Goal: Task Accomplishment & Management: Use online tool/utility

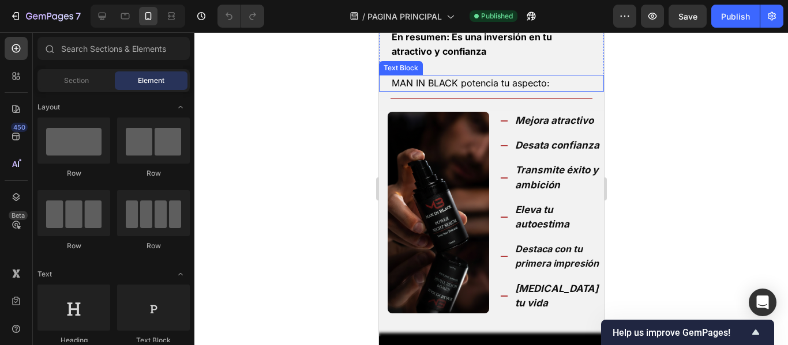
scroll to position [519, 0]
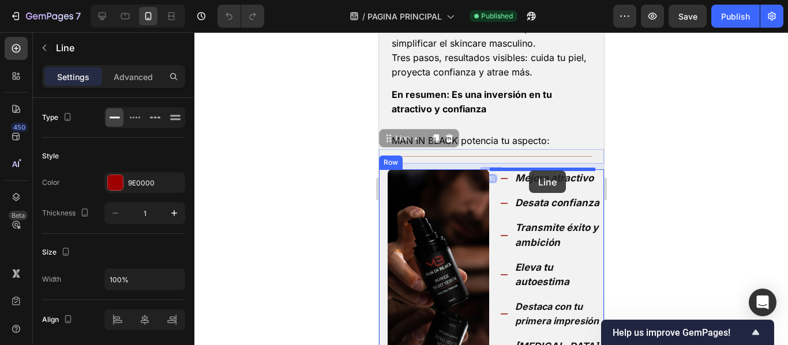
drag, startPoint x: 467, startPoint y: 153, endPoint x: 528, endPoint y: 171, distance: 63.7
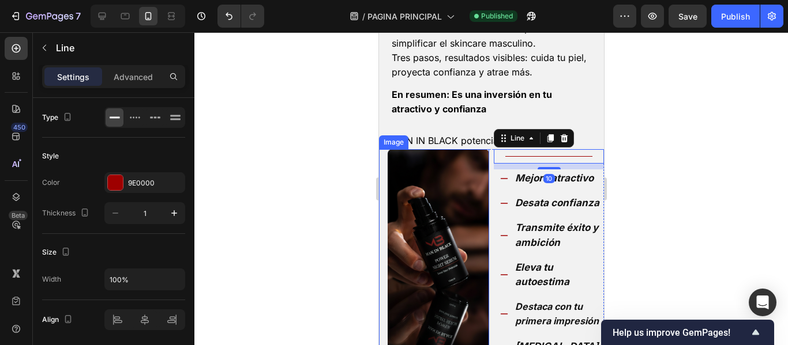
click at [292, 163] on div at bounding box center [490, 188] width 593 height 313
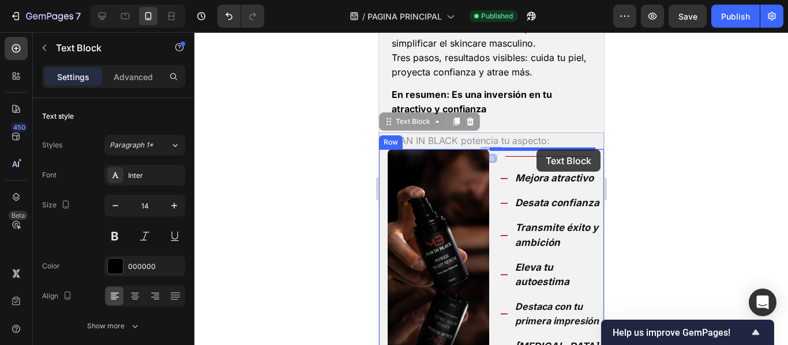
drag, startPoint x: 479, startPoint y: 138, endPoint x: 536, endPoint y: 149, distance: 57.6
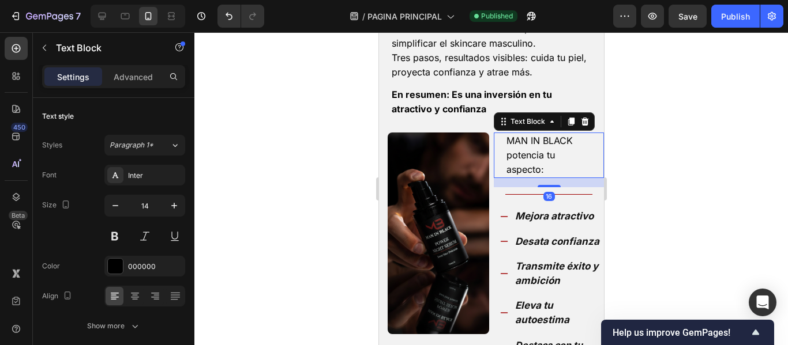
click at [296, 150] on div at bounding box center [490, 188] width 593 height 313
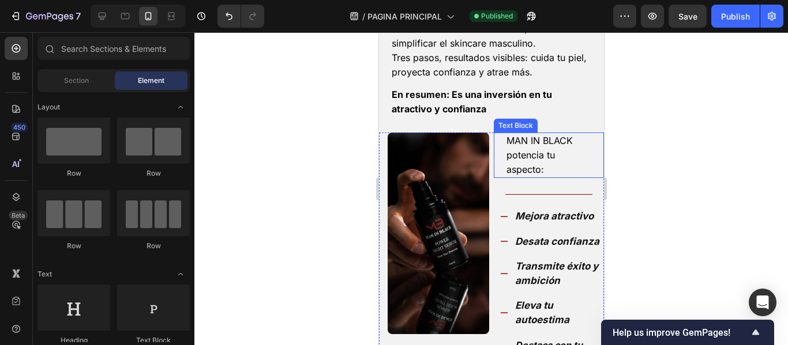
drag, startPoint x: 659, startPoint y: 154, endPoint x: 131, endPoint y: 90, distance: 530.9
click at [659, 154] on div at bounding box center [490, 188] width 593 height 313
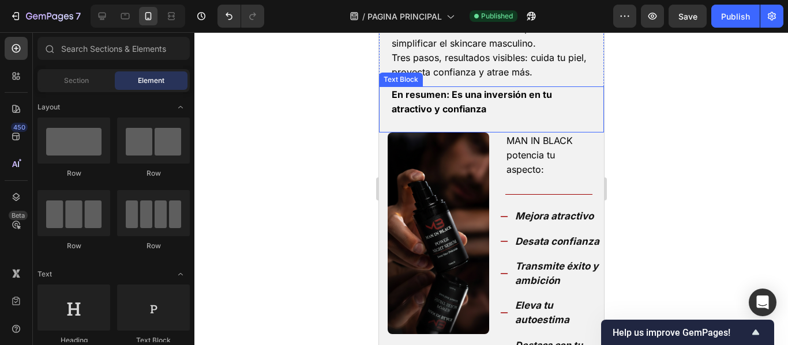
click at [452, 110] on strong "En resumen: Es una inversión en tu atractivo y confianza" at bounding box center [471, 102] width 160 height 26
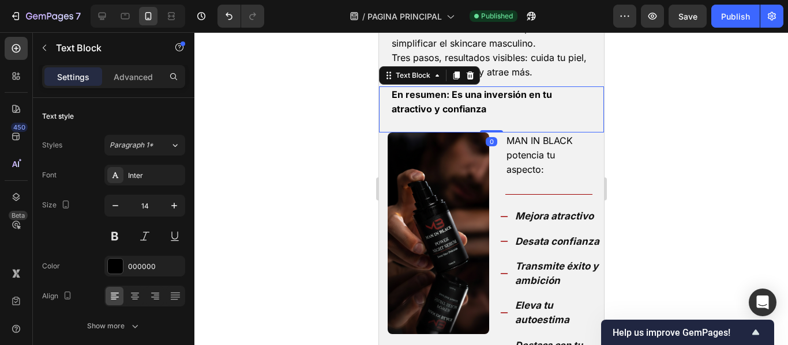
click at [458, 122] on p at bounding box center [491, 124] width 200 height 14
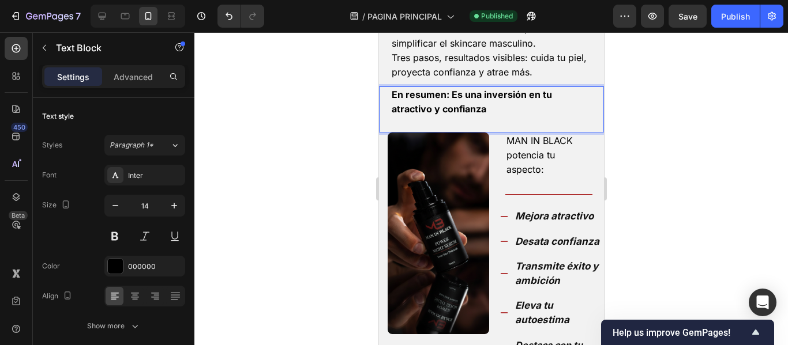
click at [441, 122] on p "Rich Text Editor. Editing area: main" at bounding box center [491, 124] width 200 height 14
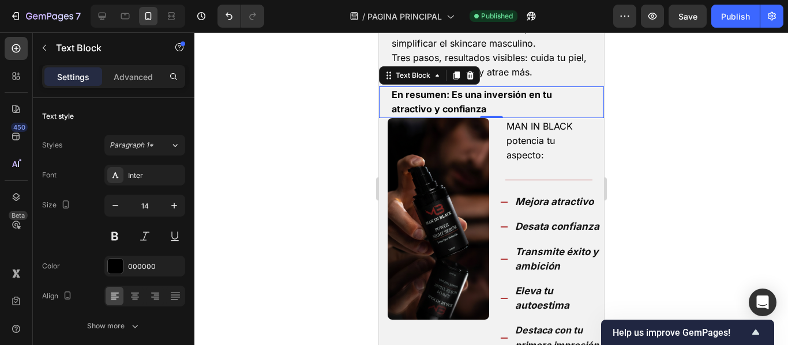
click at [680, 145] on div at bounding box center [490, 188] width 593 height 313
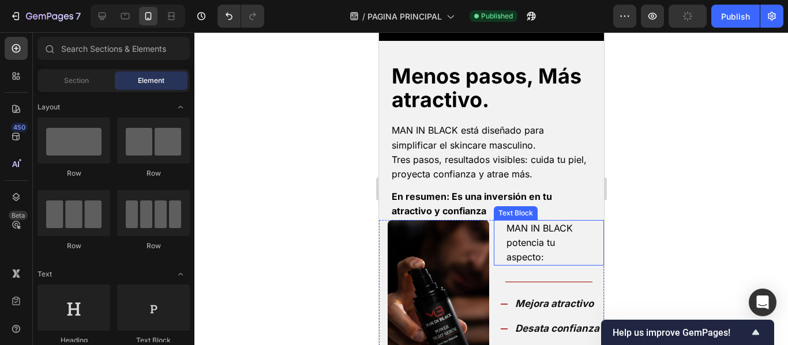
scroll to position [404, 0]
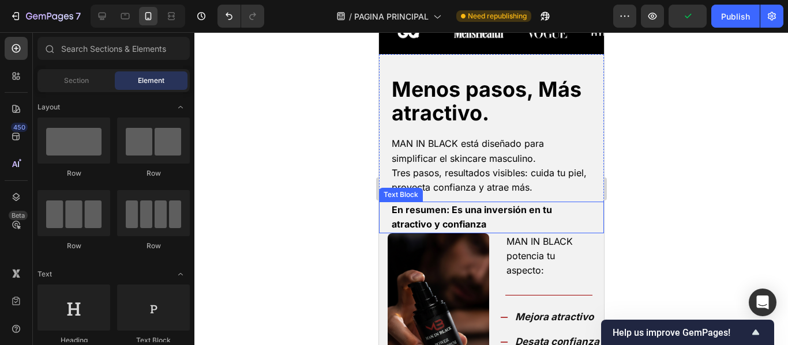
click at [480, 210] on strong "En resumen: Es una inversión en tu atractivo y confianza" at bounding box center [471, 217] width 160 height 26
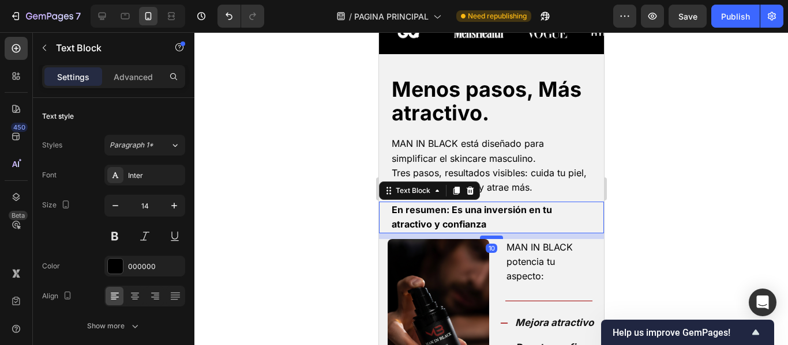
click at [488, 238] on div at bounding box center [490, 237] width 23 height 3
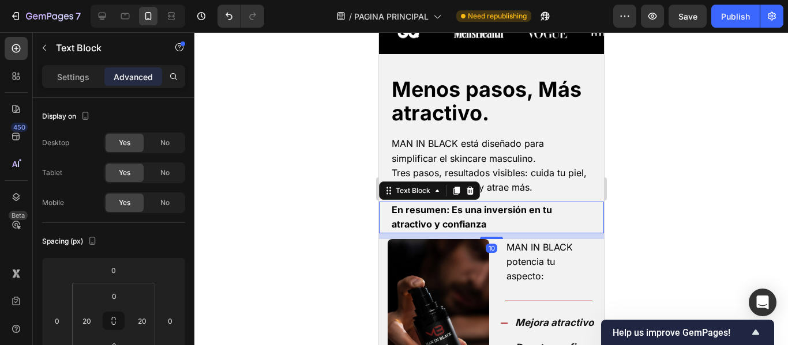
click at [300, 175] on div at bounding box center [490, 188] width 593 height 313
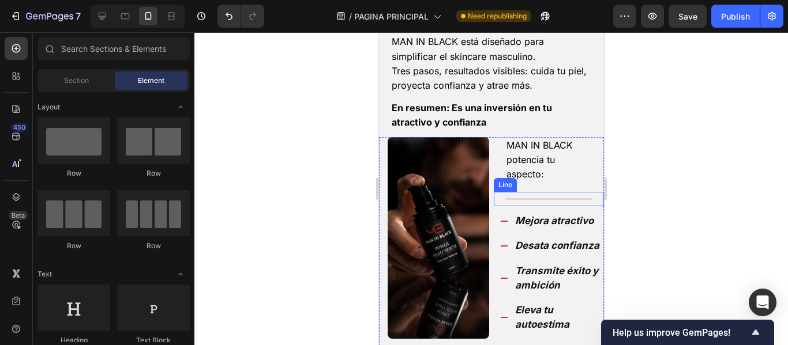
scroll to position [519, 0]
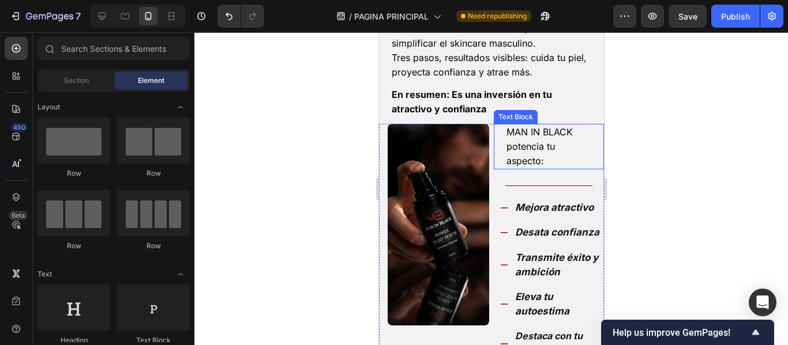
click at [543, 150] on span "MAN IN BLACK potencia tu aspecto:" at bounding box center [539, 146] width 66 height 40
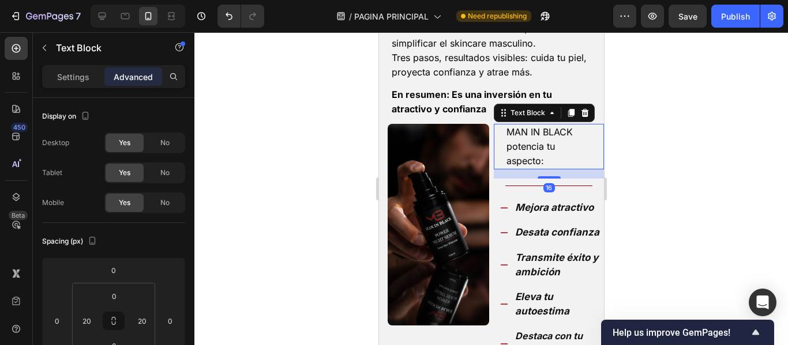
click at [543, 150] on span "MAN IN BLACK potencia tu aspecto:" at bounding box center [539, 146] width 66 height 40
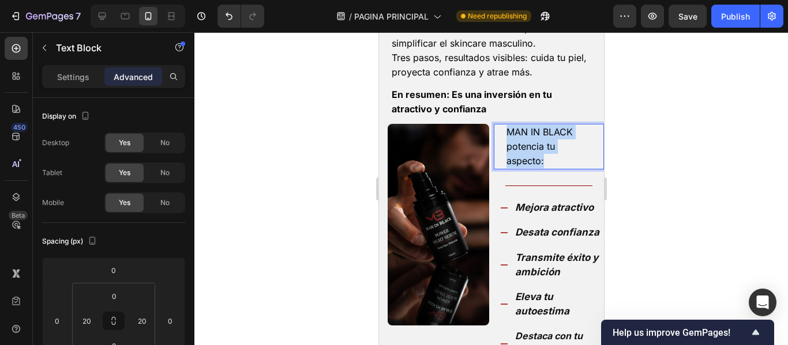
click at [543, 151] on span "MAN IN BLACK potencia tu aspecto:" at bounding box center [539, 146] width 66 height 40
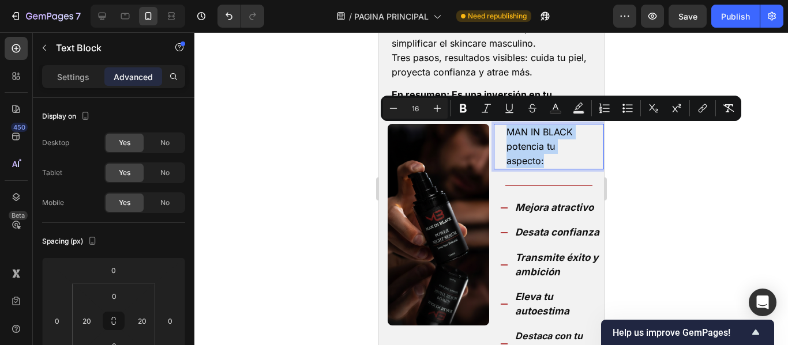
click at [545, 157] on p "MAN IN BLACK potencia tu aspecto:" at bounding box center [548, 147] width 85 height 44
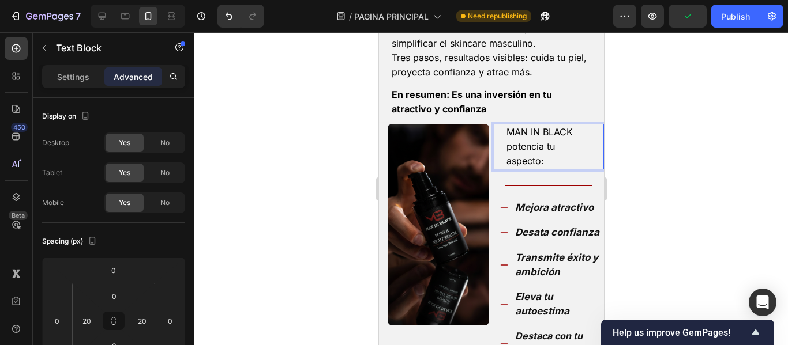
click at [506, 161] on span "MAN IN BLACK potencia tu aspecto:" at bounding box center [539, 146] width 66 height 40
click at [506, 160] on span "MAN IN BLACK potencia tu aspecto:" at bounding box center [539, 146] width 66 height 40
click at [551, 161] on p "MAN IN BLACK potencia tu aspecto:" at bounding box center [548, 147] width 85 height 44
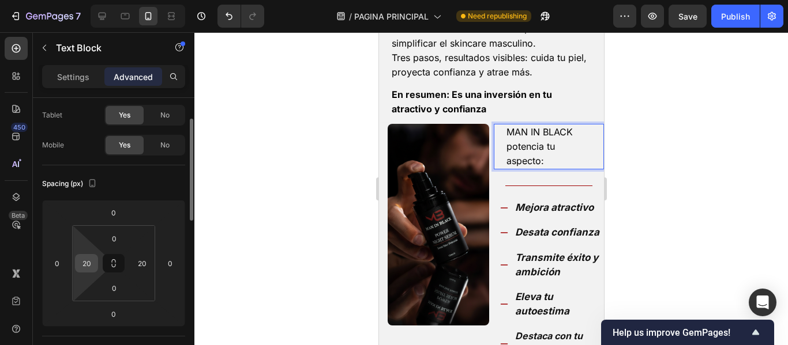
click at [91, 264] on input "20" at bounding box center [86, 263] width 17 height 17
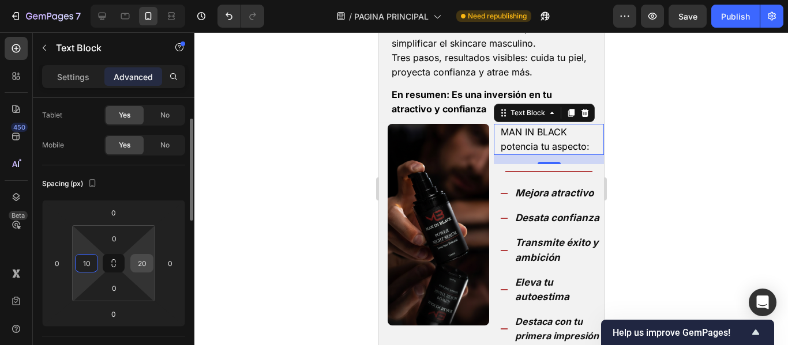
type input "10"
click at [145, 267] on input "20" at bounding box center [141, 263] width 17 height 17
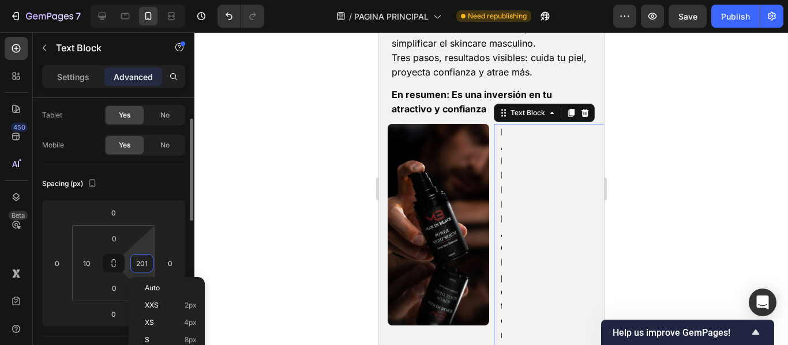
type input "0"
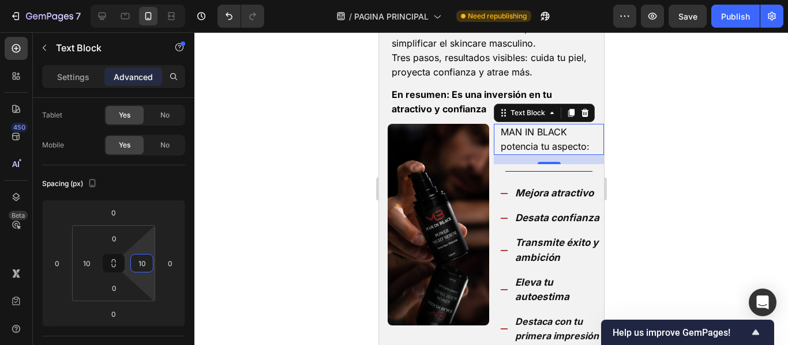
type input "1"
type input "2"
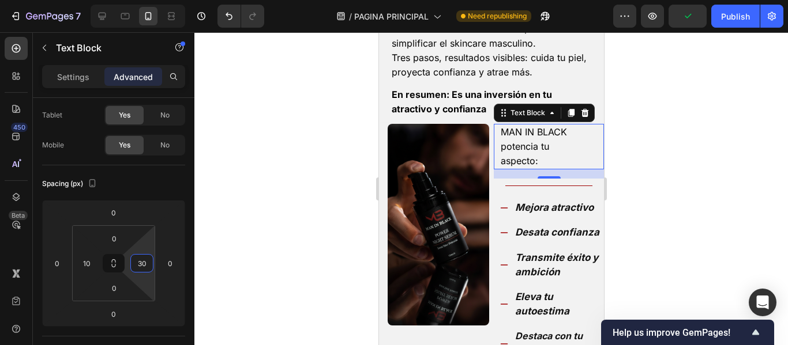
type input "3"
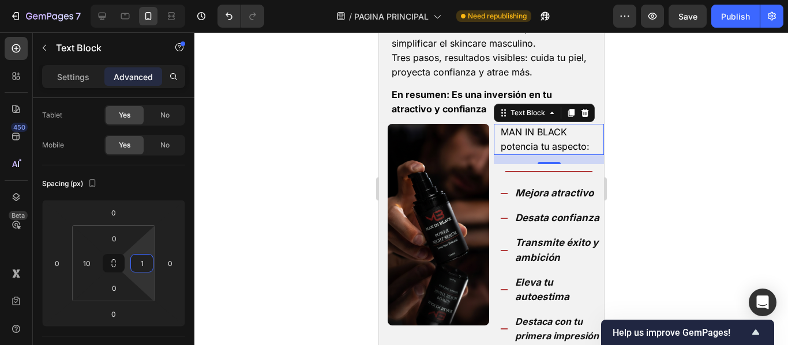
type input "10"
click at [285, 158] on div at bounding box center [490, 188] width 593 height 313
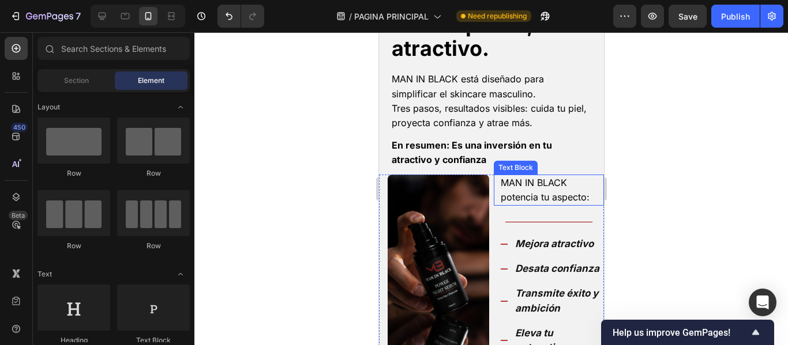
scroll to position [461, 0]
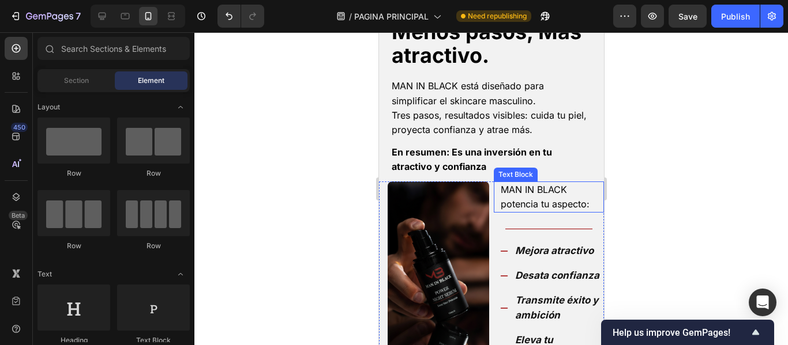
click at [529, 212] on div "MAN IN BLACK potencia tu aspecto:" at bounding box center [548, 197] width 99 height 31
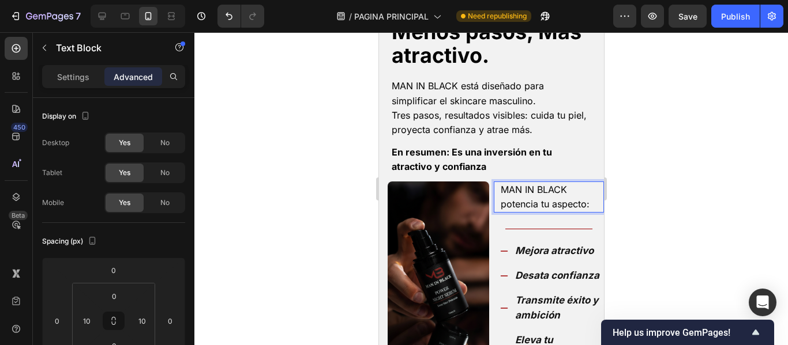
click at [544, 206] on span "MAN IN BLACK potencia tu aspecto:" at bounding box center [544, 197] width 89 height 26
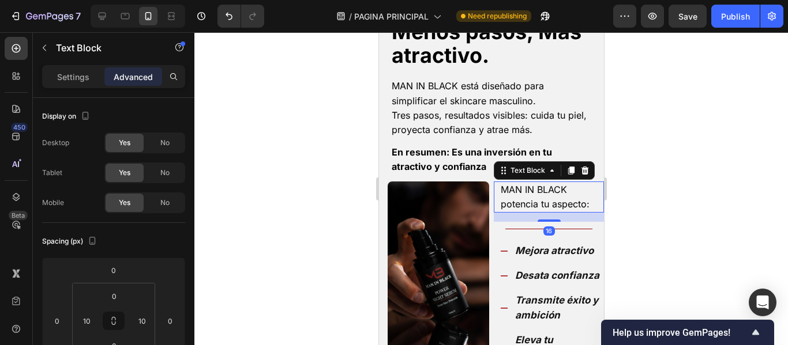
drag, startPoint x: 668, startPoint y: 218, endPoint x: 623, endPoint y: 215, distance: 45.6
click at [667, 218] on div at bounding box center [490, 188] width 593 height 313
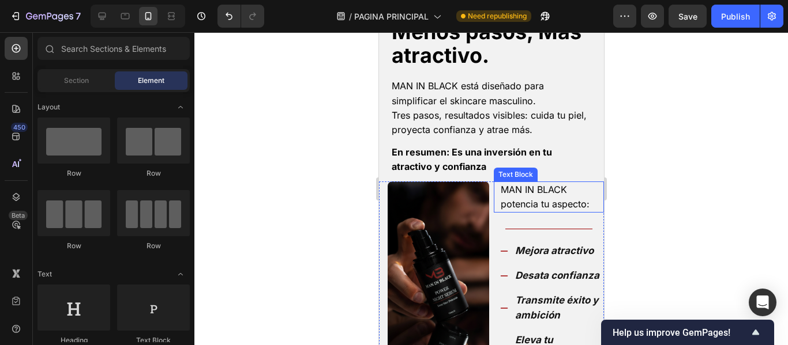
click at [556, 205] on span "MAN IN BLACK potencia tu aspecto:" at bounding box center [544, 197] width 89 height 26
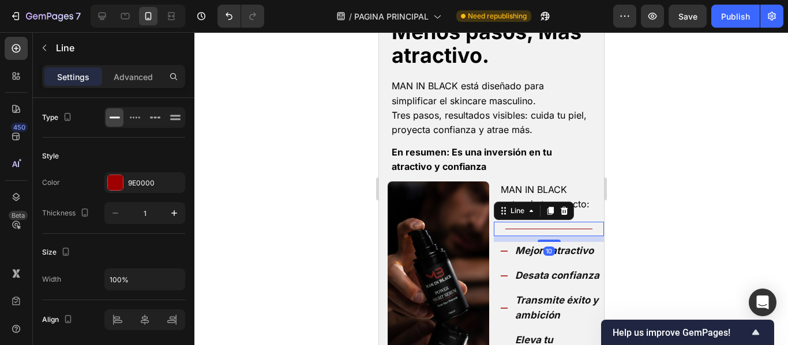
drag, startPoint x: 687, startPoint y: 213, endPoint x: 659, endPoint y: 212, distance: 28.3
click at [686, 212] on div at bounding box center [490, 188] width 593 height 313
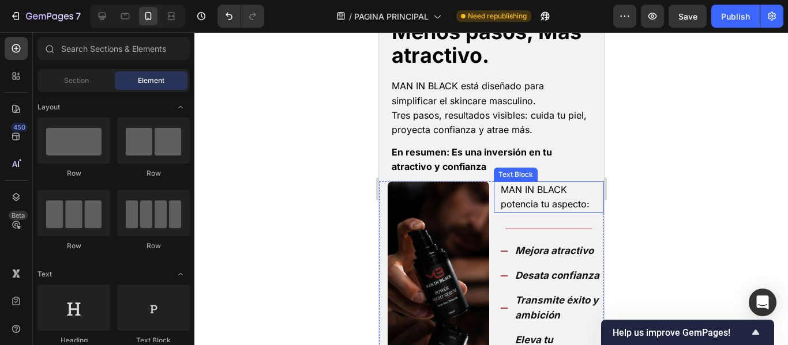
click at [554, 207] on span "MAN IN BLACK potencia tu aspecto:" at bounding box center [544, 197] width 89 height 26
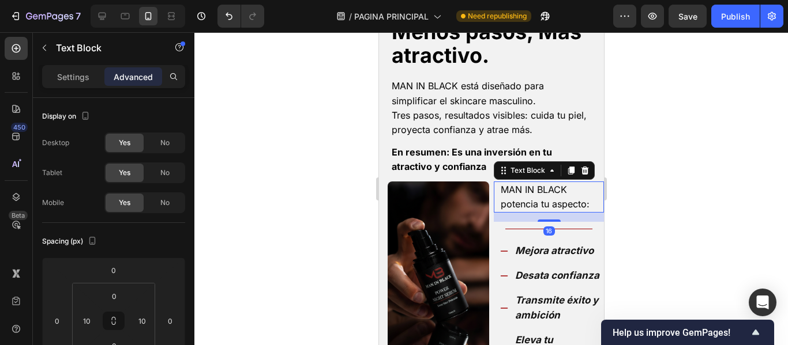
drag, startPoint x: 547, startPoint y: 214, endPoint x: 549, endPoint y: 200, distance: 13.9
click at [547, 200] on div "MAN IN BLACK potencia tu aspecto: Text Block 16" at bounding box center [548, 197] width 110 height 31
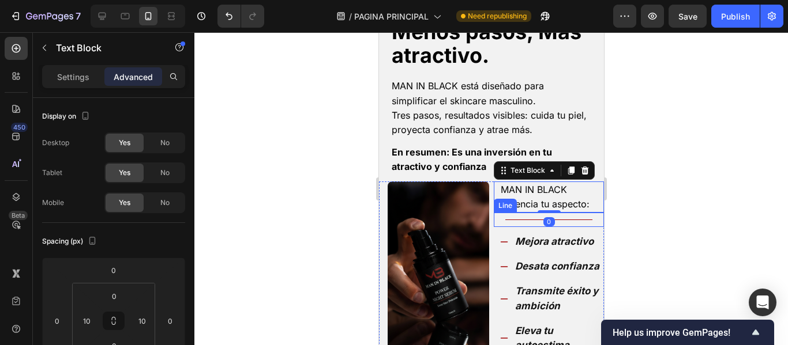
click at [567, 220] on div "Title Line" at bounding box center [548, 220] width 110 height 14
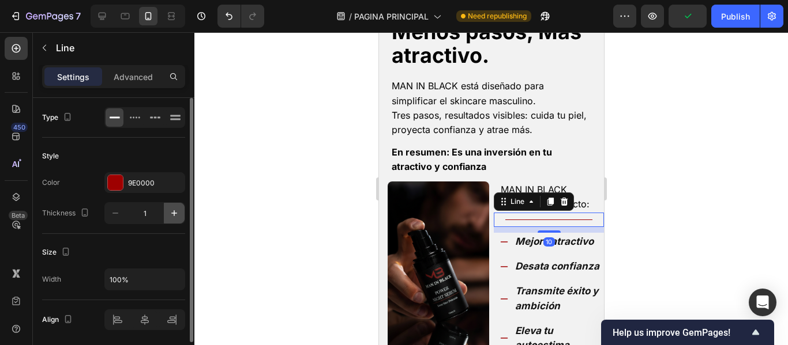
click at [170, 211] on icon "button" at bounding box center [174, 214] width 12 height 12
type input "2"
click at [307, 159] on div at bounding box center [490, 188] width 593 height 313
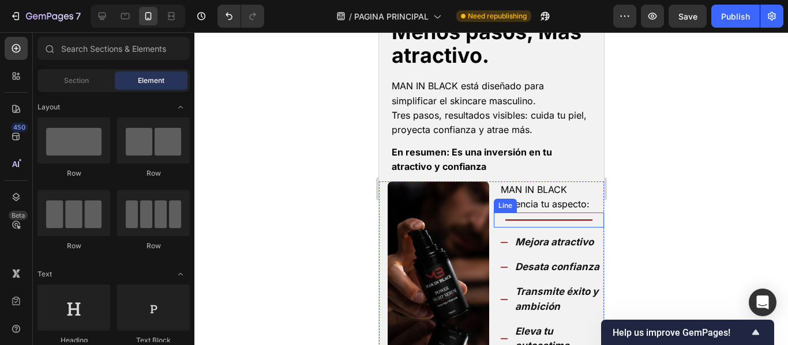
click at [517, 221] on div "Title Line" at bounding box center [548, 220] width 110 height 15
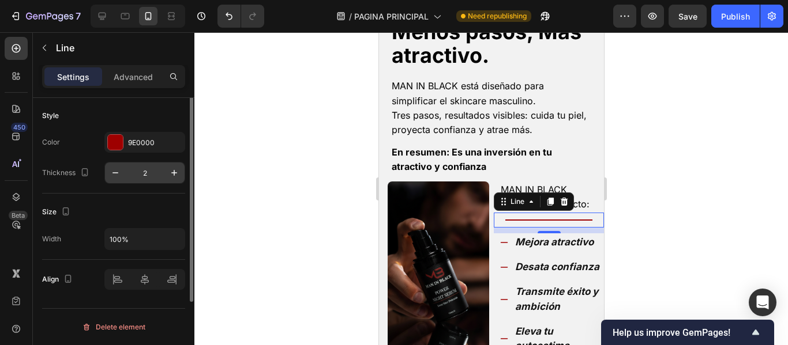
scroll to position [0, 0]
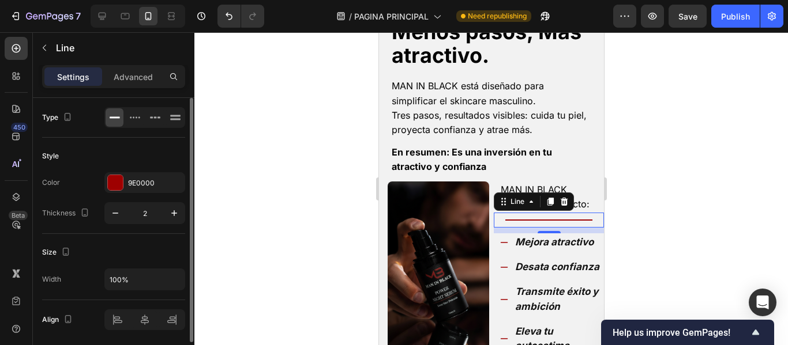
click at [138, 87] on div "Settings Advanced" at bounding box center [113, 76] width 143 height 23
click at [141, 78] on p "Advanced" at bounding box center [133, 77] width 39 height 12
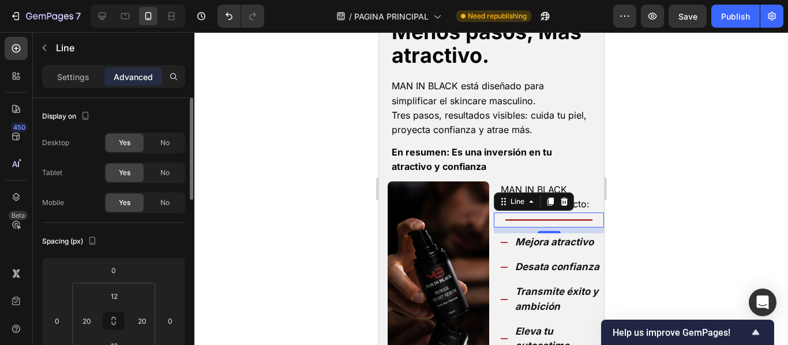
scroll to position [58, 0]
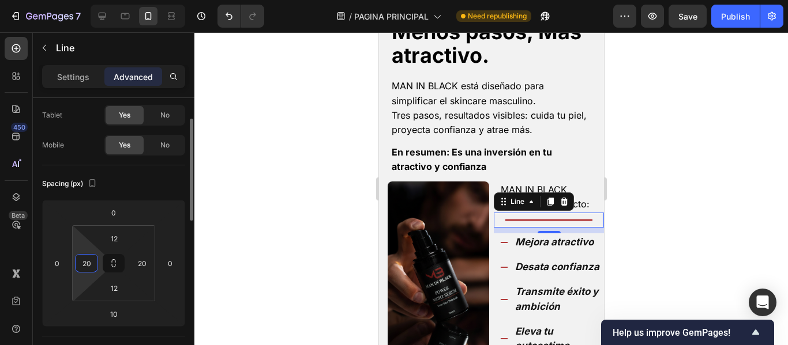
click at [89, 265] on input "20" at bounding box center [86, 263] width 17 height 17
type input "10"
click at [144, 266] on input "20" at bounding box center [141, 263] width 17 height 17
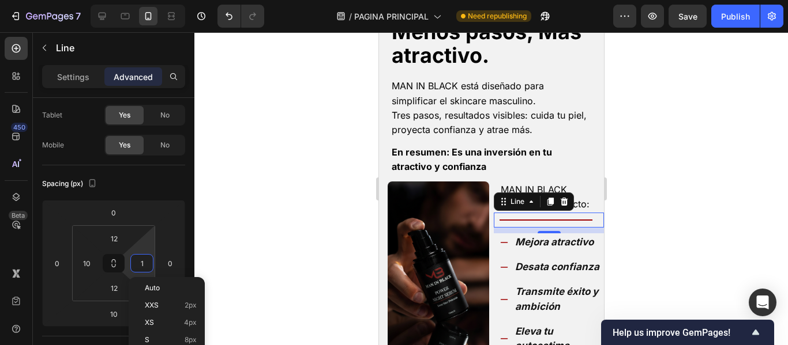
type input "10"
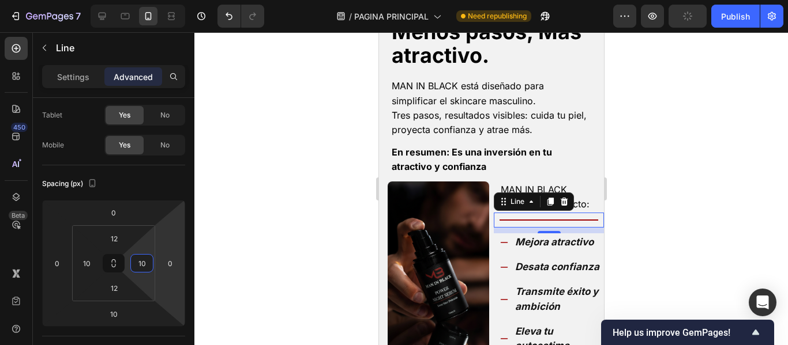
click at [268, 229] on div at bounding box center [490, 188] width 593 height 313
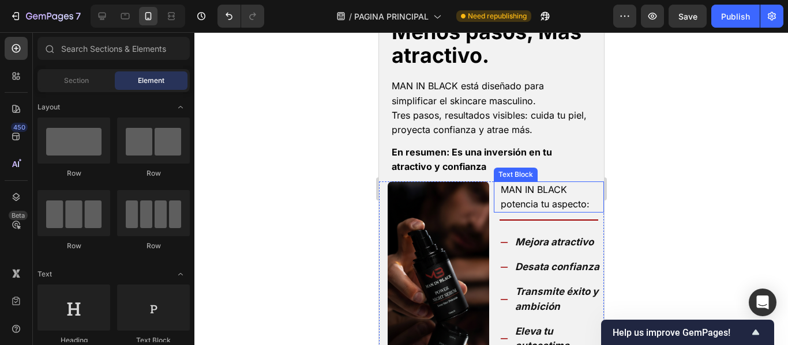
click at [547, 204] on span "MAN IN BLACK potencia tu aspecto:" at bounding box center [544, 197] width 89 height 26
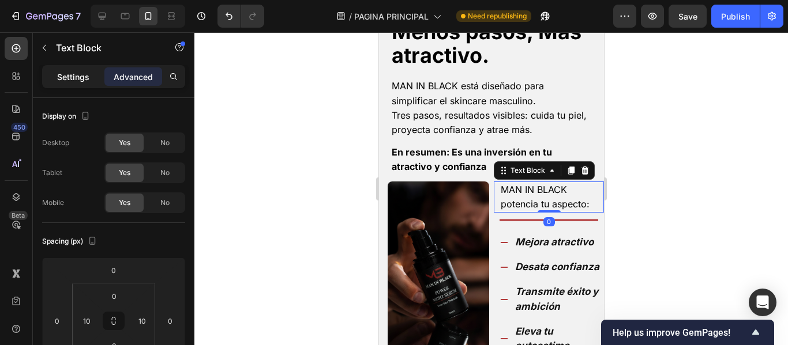
click at [73, 78] on p "Settings" at bounding box center [73, 77] width 32 height 12
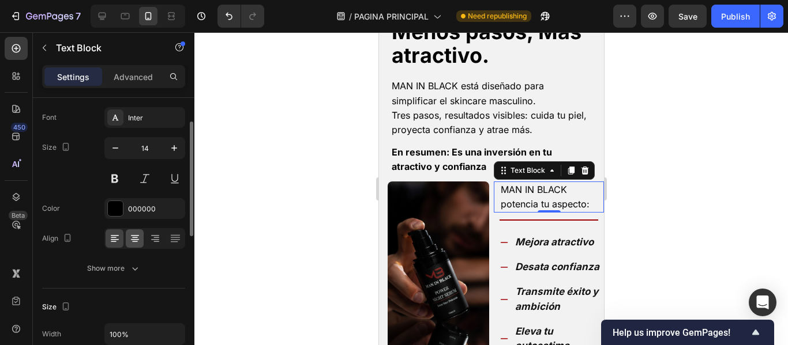
scroll to position [115, 0]
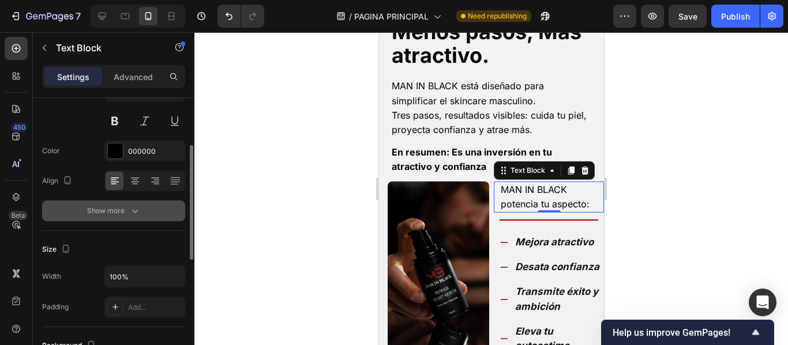
click at [141, 216] on button "Show more" at bounding box center [113, 211] width 143 height 21
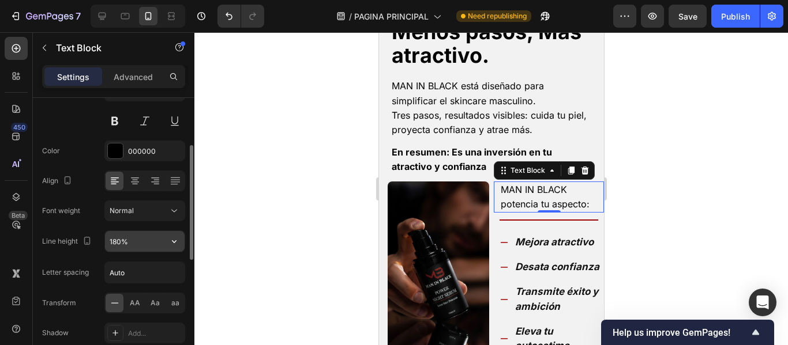
click at [131, 242] on input "180%" at bounding box center [145, 241] width 80 height 21
click at [183, 244] on button "button" at bounding box center [174, 241] width 21 height 21
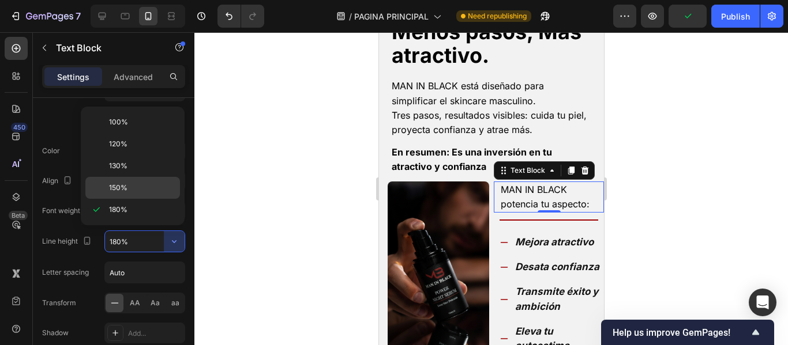
click at [141, 185] on p "150%" at bounding box center [142, 188] width 66 height 10
type input "150%"
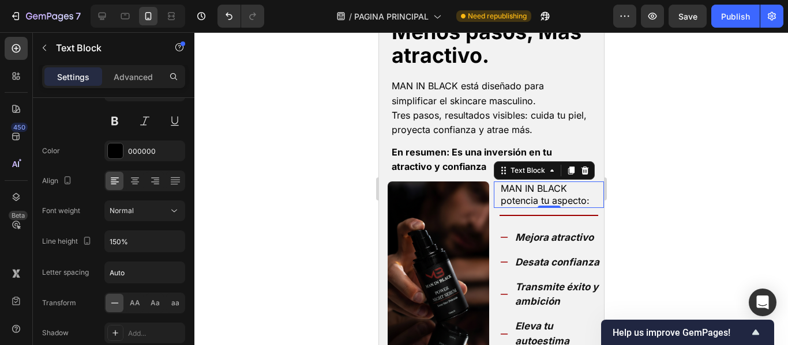
click at [298, 190] on div at bounding box center [490, 188] width 593 height 313
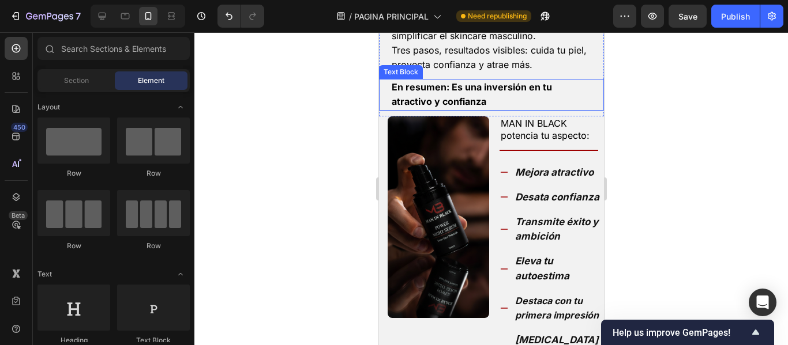
scroll to position [577, 0]
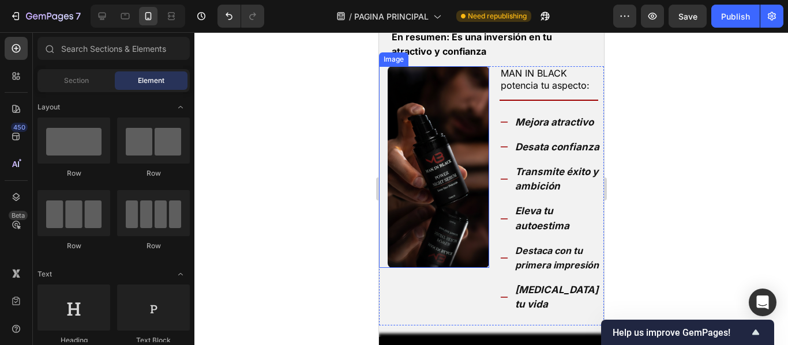
click at [434, 200] on img at bounding box center [437, 167] width 101 height 202
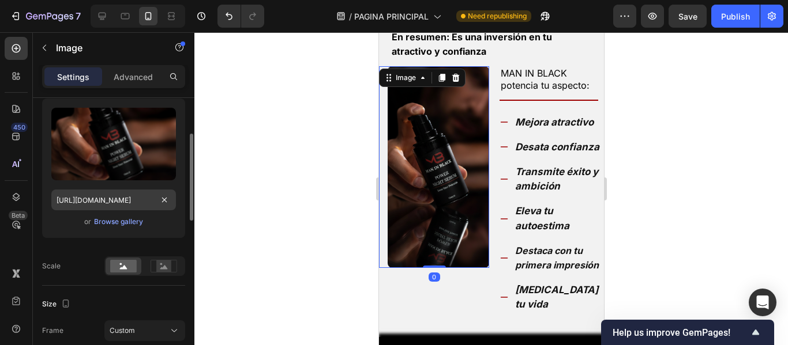
scroll to position [231, 0]
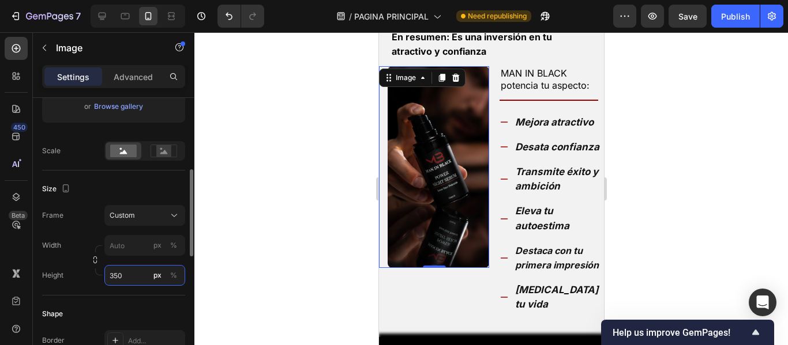
click at [131, 280] on input "350" at bounding box center [144, 275] width 81 height 21
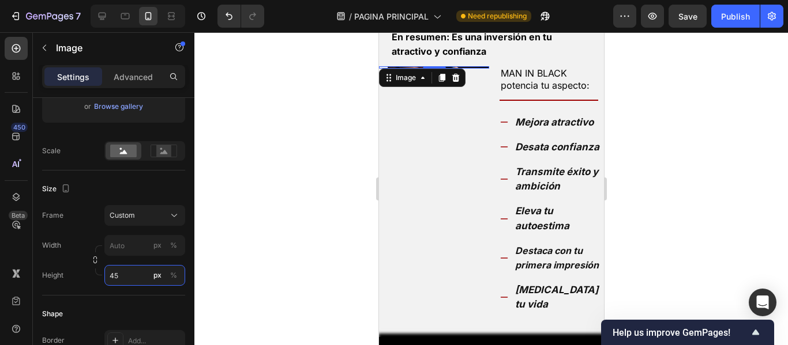
type input "450"
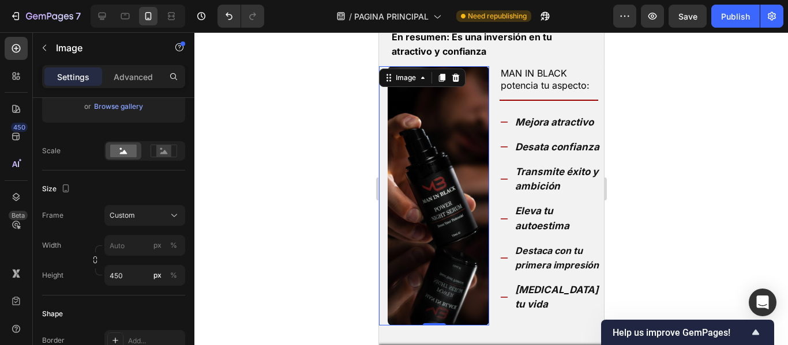
click at [266, 198] on div at bounding box center [490, 188] width 593 height 313
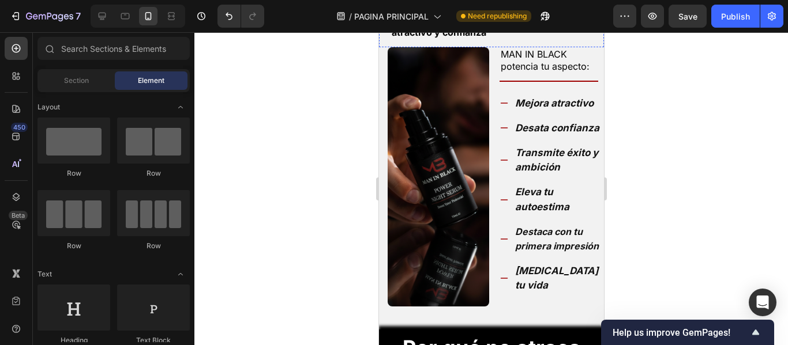
scroll to position [577, 0]
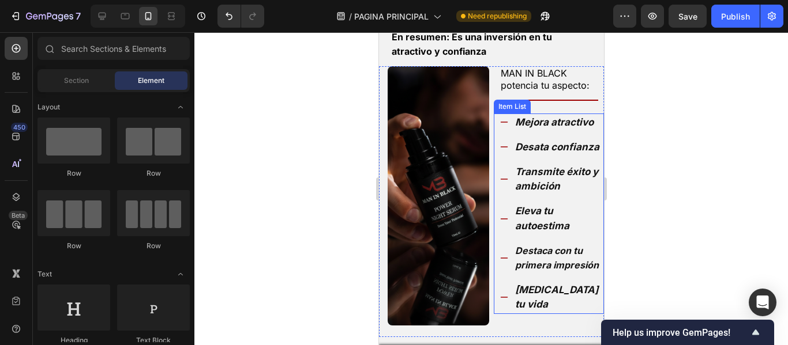
click at [536, 302] on strong "[MEDICAL_DATA] tu vida" at bounding box center [555, 297] width 83 height 26
click at [536, 303] on strong "[MEDICAL_DATA] tu vida" at bounding box center [555, 297] width 83 height 26
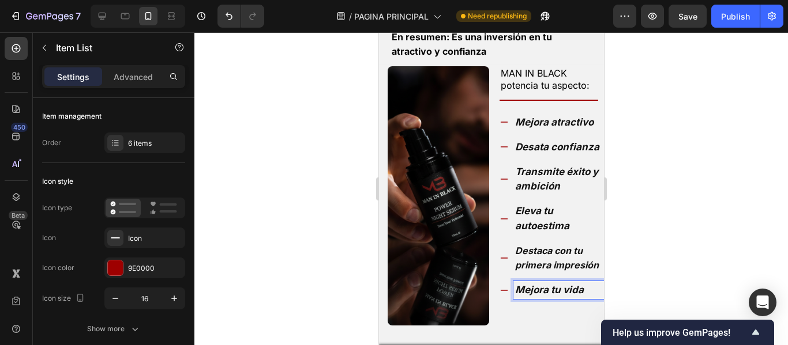
click at [688, 220] on div at bounding box center [490, 188] width 593 height 313
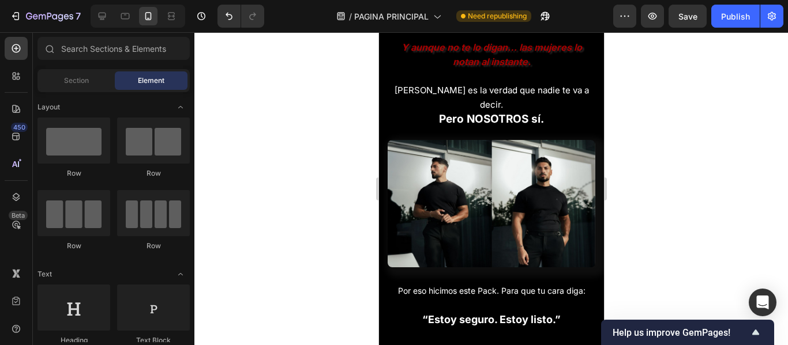
scroll to position [1269, 0]
click at [280, 168] on div at bounding box center [490, 188] width 593 height 313
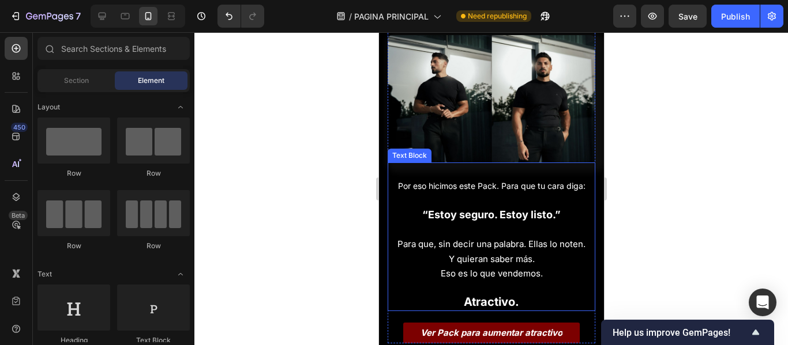
scroll to position [1384, 0]
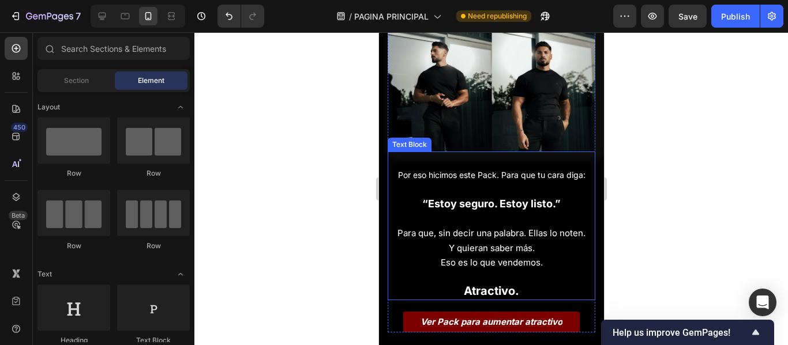
click at [502, 284] on strong "Atractivo." at bounding box center [490, 291] width 55 height 14
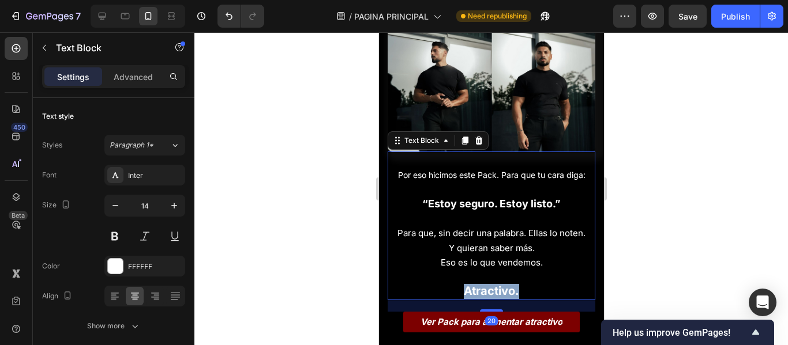
click at [502, 284] on strong "Atractivo." at bounding box center [490, 291] width 55 height 14
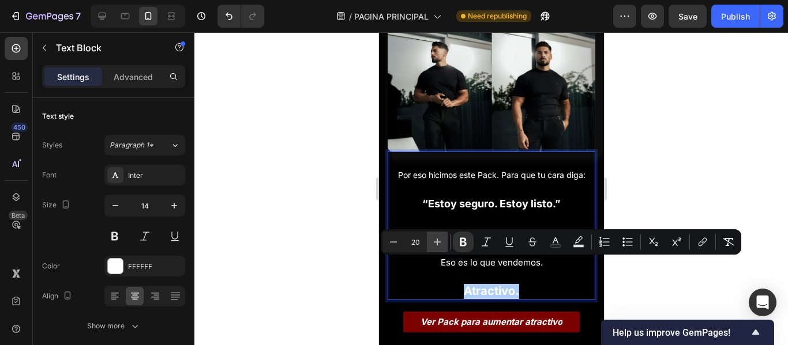
click at [437, 243] on icon "Editor contextual toolbar" at bounding box center [437, 242] width 12 height 12
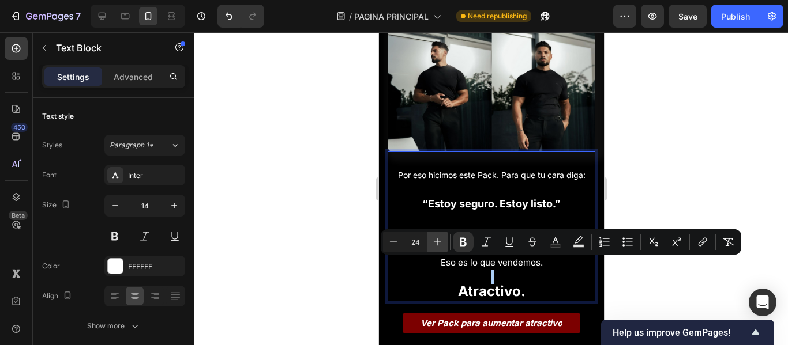
click at [437, 243] on icon "Editor contextual toolbar" at bounding box center [437, 242] width 12 height 12
type input "26"
click at [705, 182] on div at bounding box center [490, 188] width 593 height 313
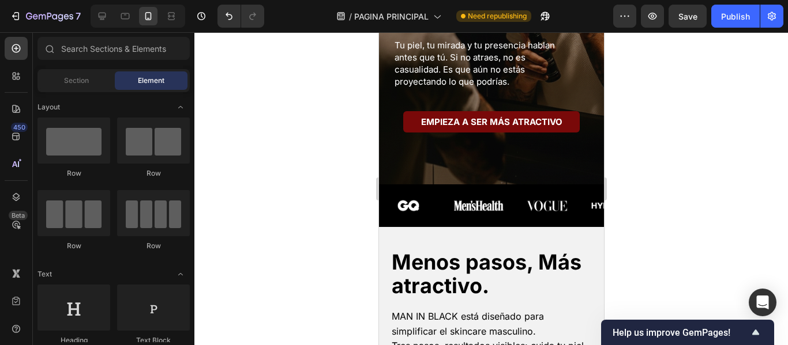
scroll to position [0, 0]
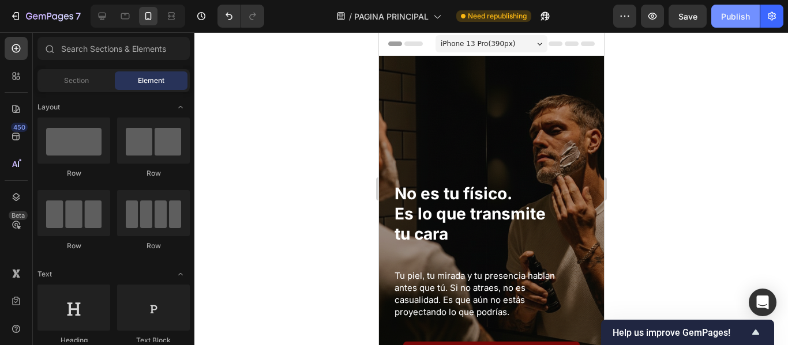
click at [735, 21] on div "Publish" at bounding box center [735, 16] width 29 height 12
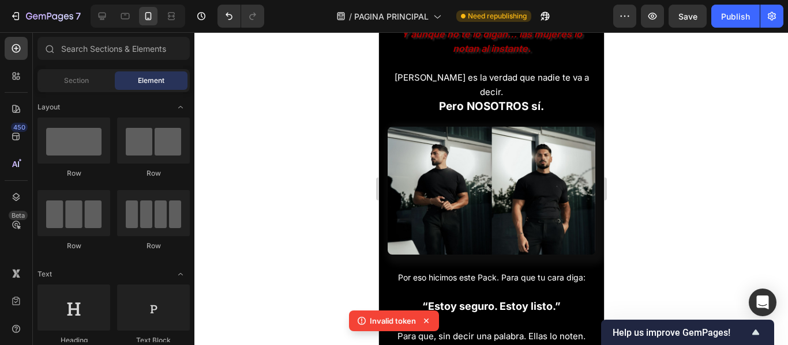
scroll to position [1038, 0]
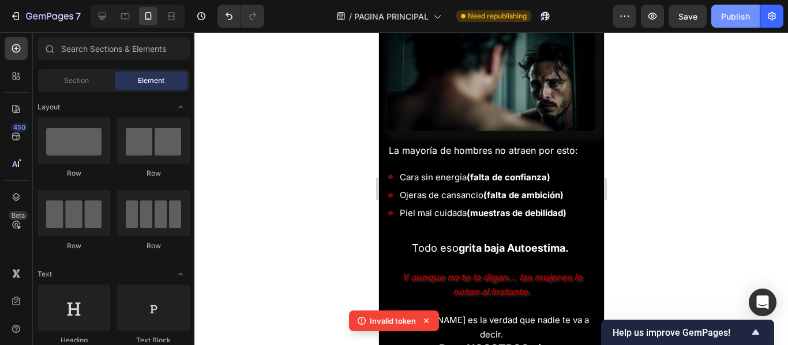
click at [745, 15] on div "Publish" at bounding box center [735, 16] width 29 height 12
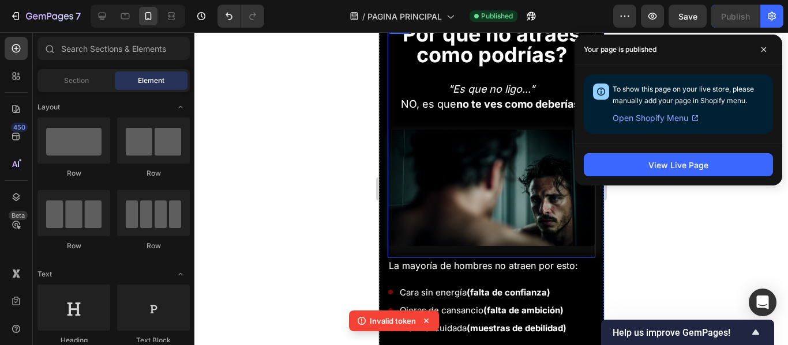
scroll to position [865, 0]
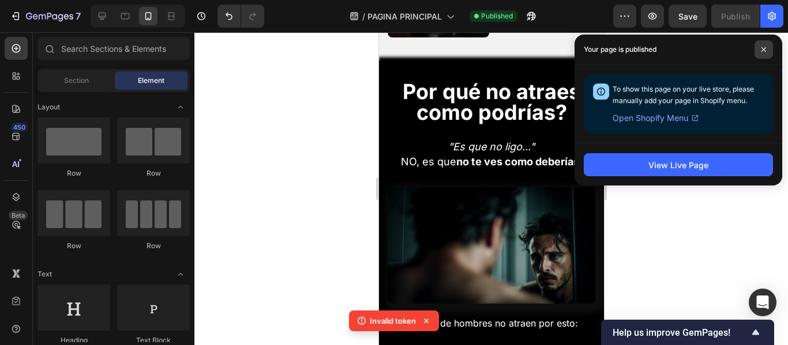
click at [759, 48] on span at bounding box center [763, 49] width 18 height 18
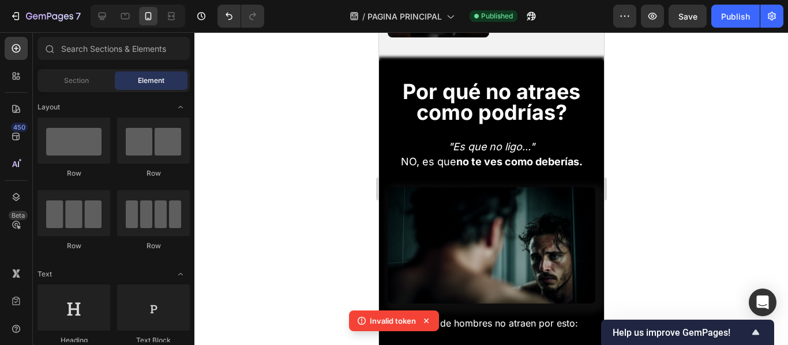
click at [423, 323] on icon at bounding box center [426, 321] width 12 height 12
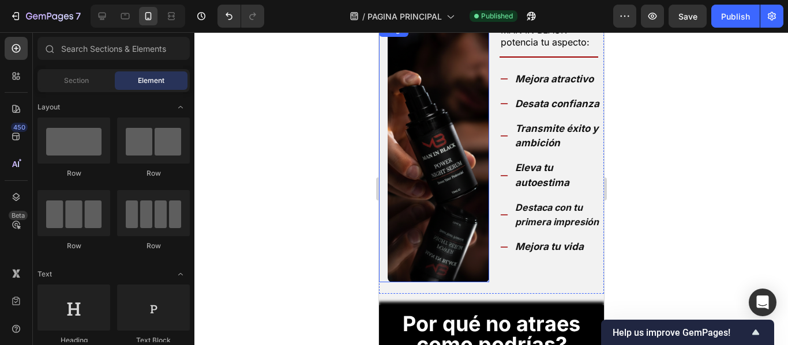
scroll to position [634, 0]
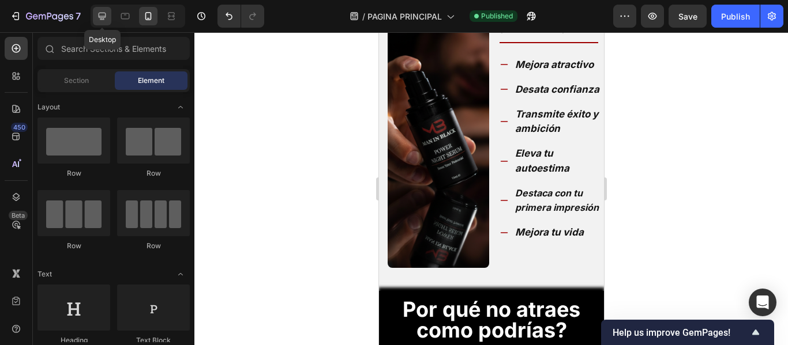
click at [103, 17] on icon at bounding box center [102, 16] width 7 height 7
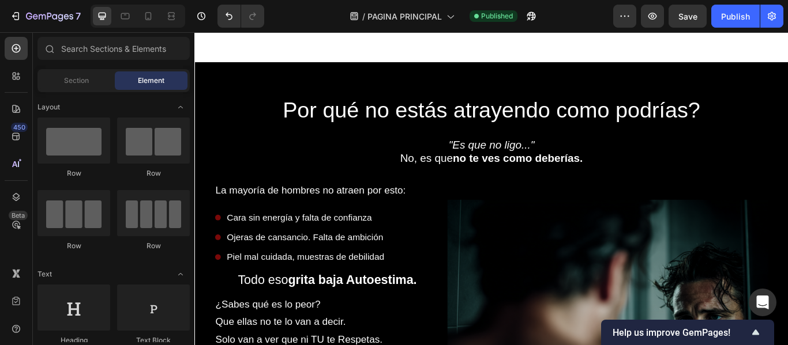
scroll to position [865, 0]
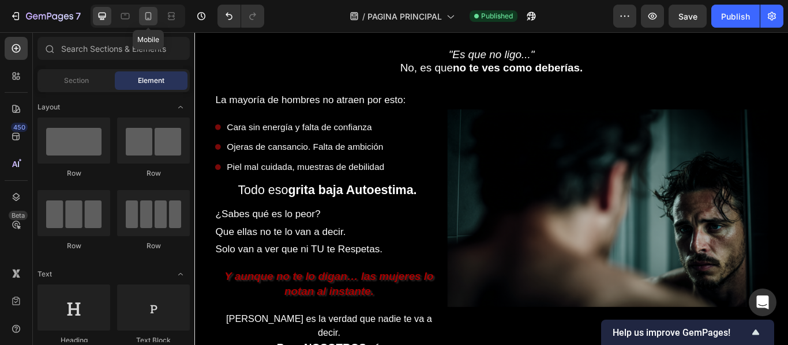
click at [150, 19] on icon at bounding box center [148, 16] width 6 height 8
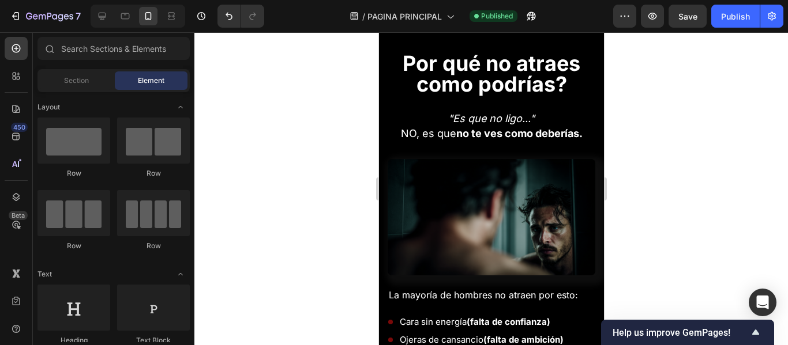
scroll to position [803, 0]
